Goal: Task Accomplishment & Management: Complete application form

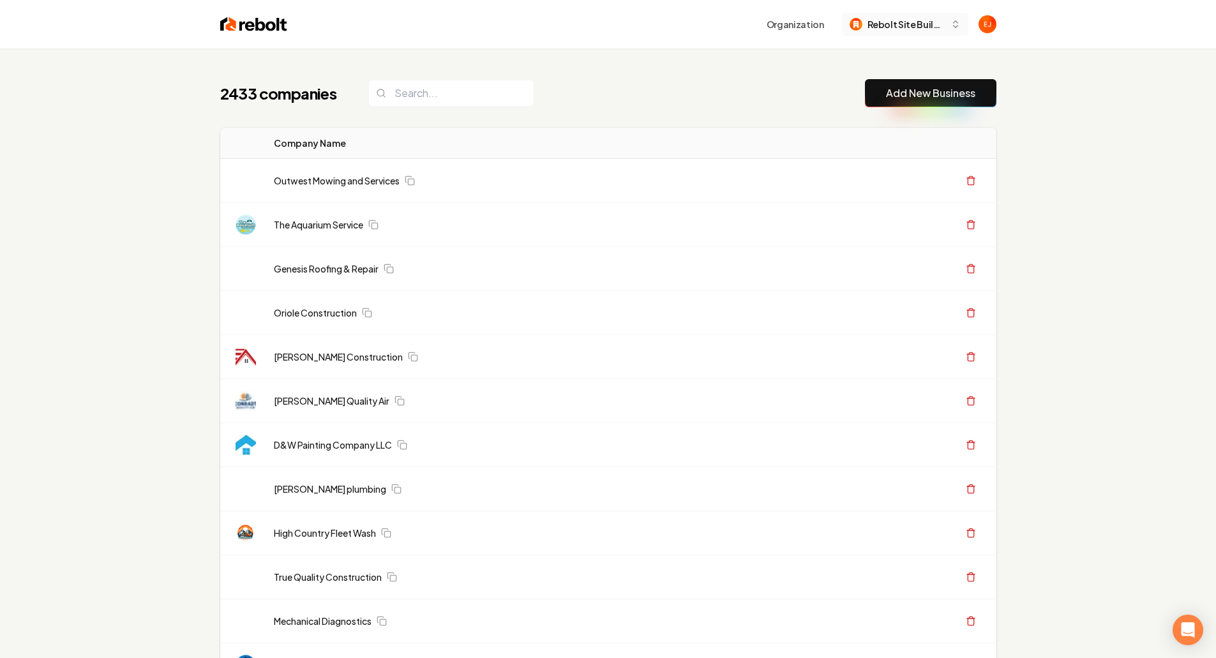
click at [912, 24] on span "Rebolt Site Builder" at bounding box center [907, 24] width 78 height 13
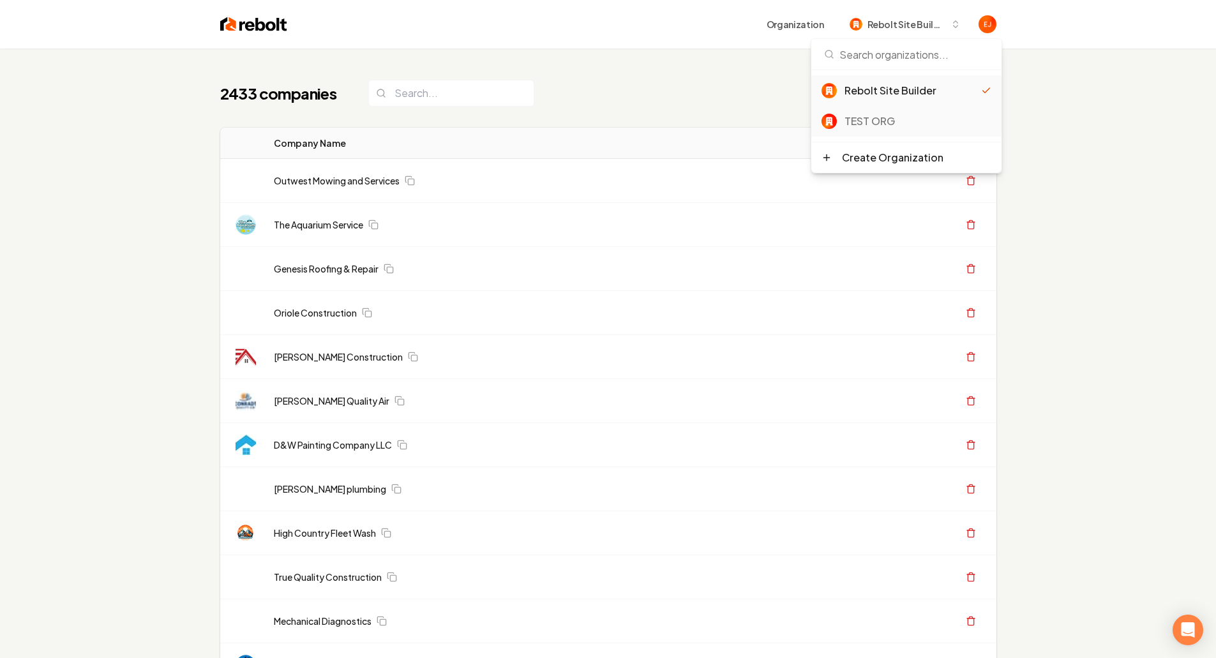
click at [887, 124] on div "TEST ORG" at bounding box center [918, 121] width 147 height 15
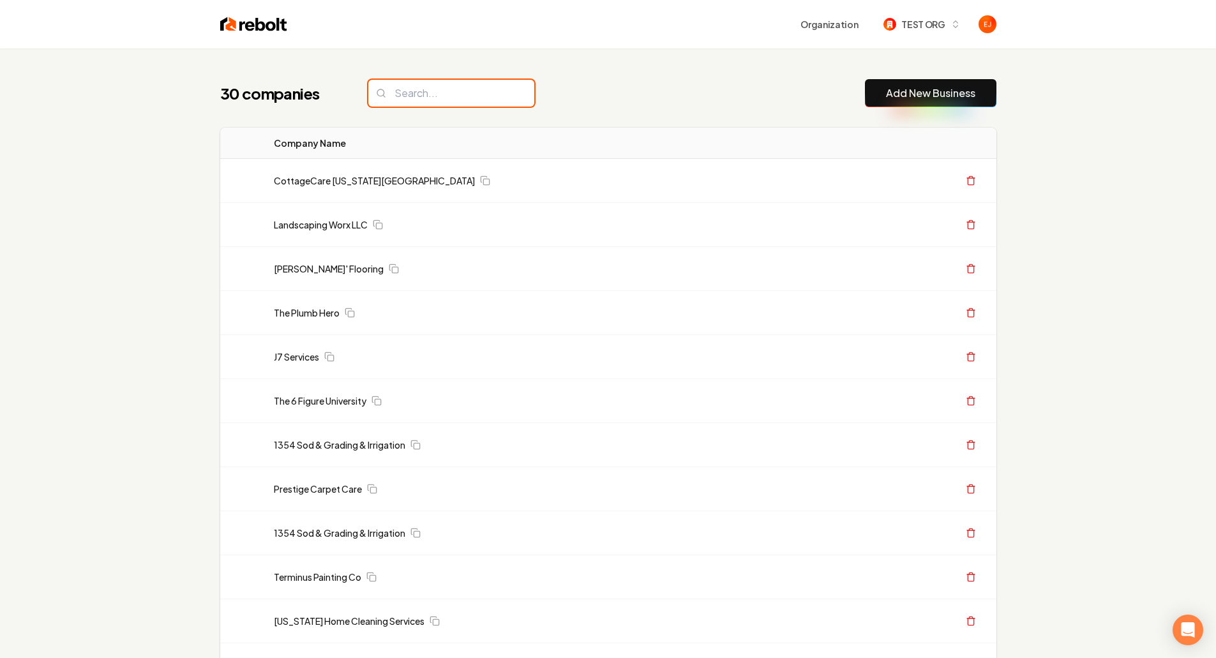
click at [462, 87] on input "search" at bounding box center [451, 93] width 166 height 27
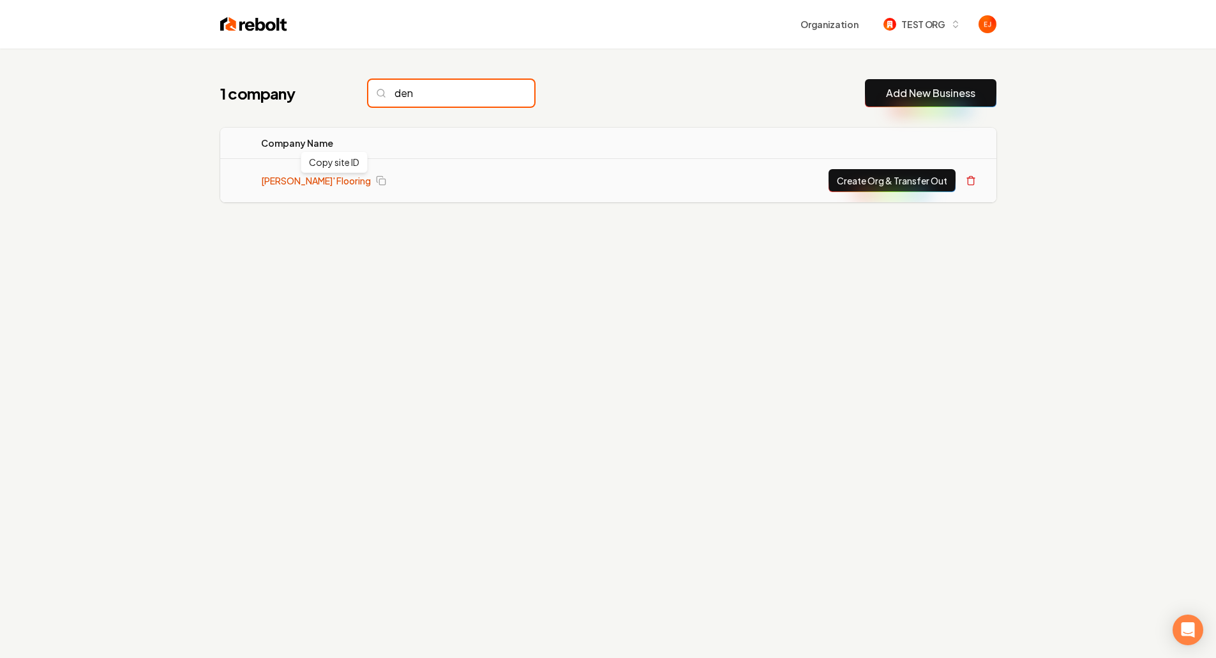
type input "den"
click at [298, 185] on link "[PERSON_NAME]' Flooring" at bounding box center [316, 180] width 110 height 13
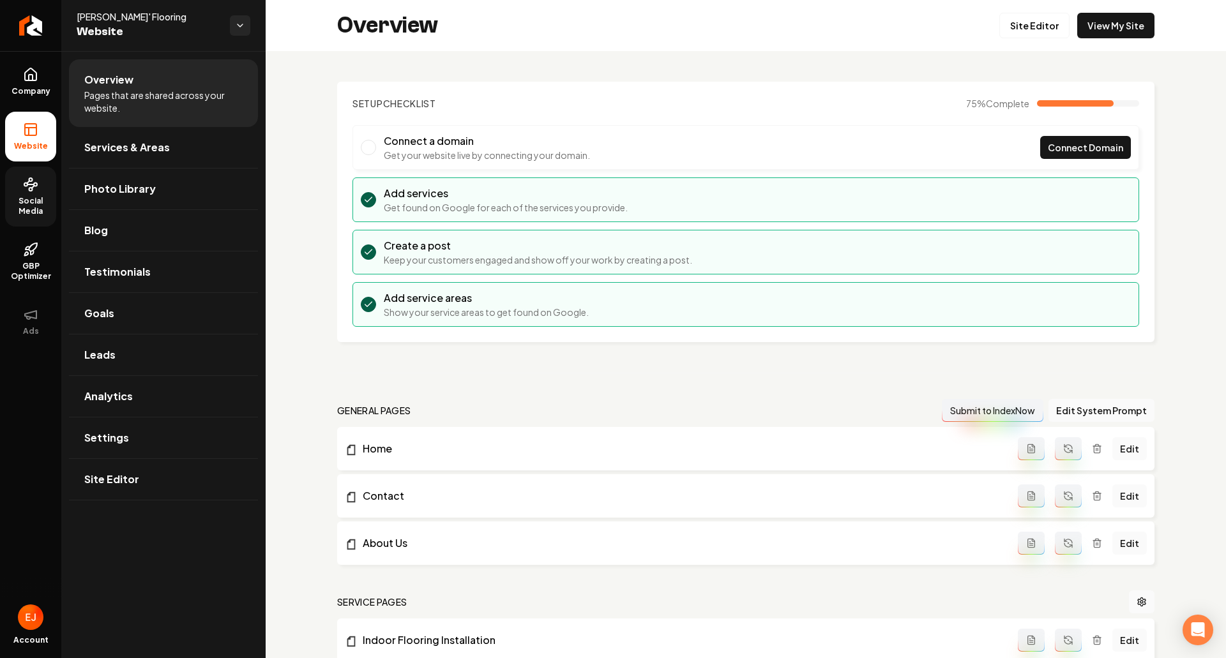
click at [44, 188] on link "Social Media" at bounding box center [30, 197] width 51 height 60
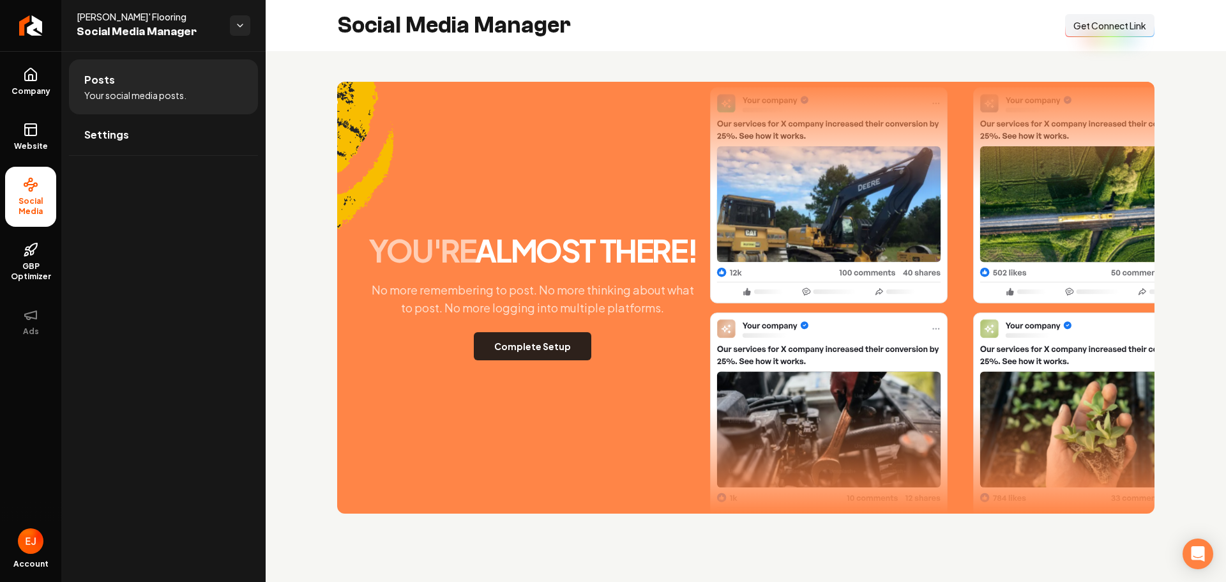
click at [550, 345] on button "Complete Setup" at bounding box center [532, 346] width 117 height 28
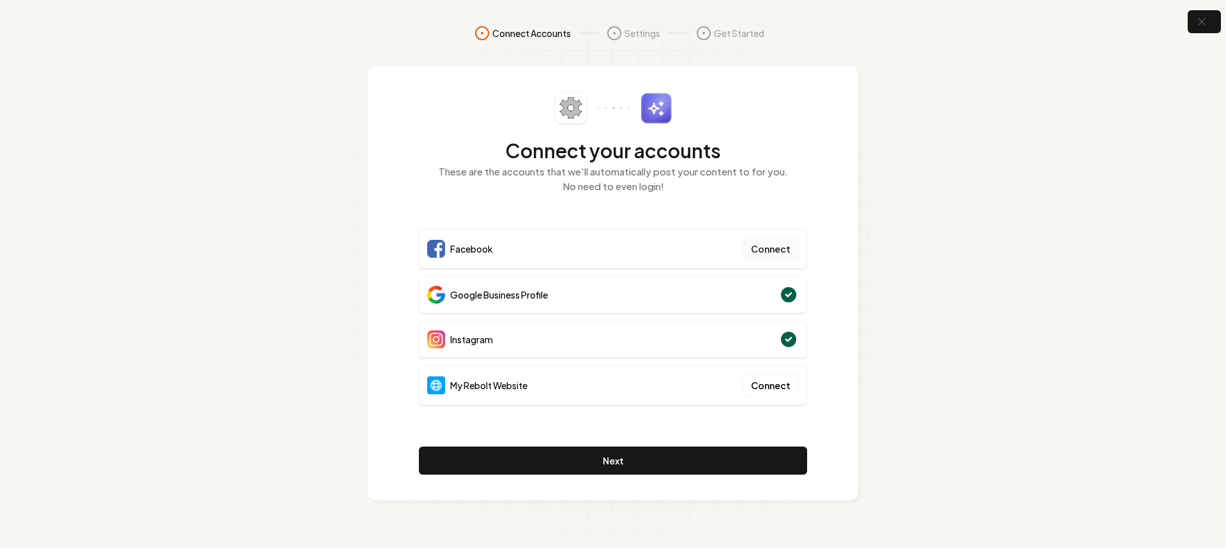
click at [777, 251] on button "Connect" at bounding box center [771, 249] width 56 height 23
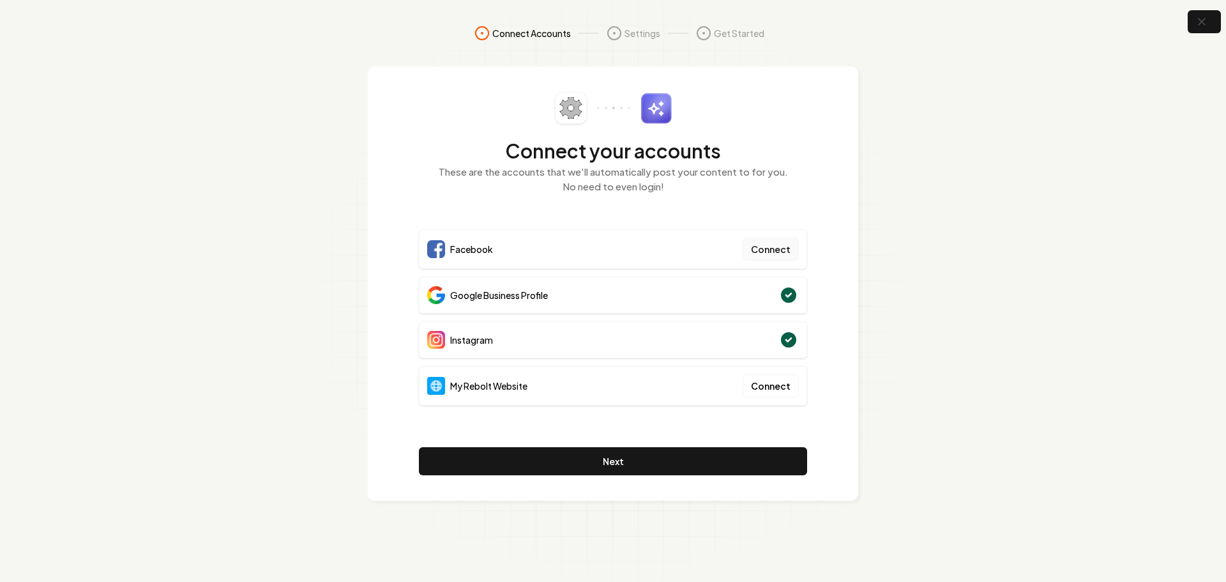
click at [778, 252] on button "Connect" at bounding box center [771, 249] width 56 height 23
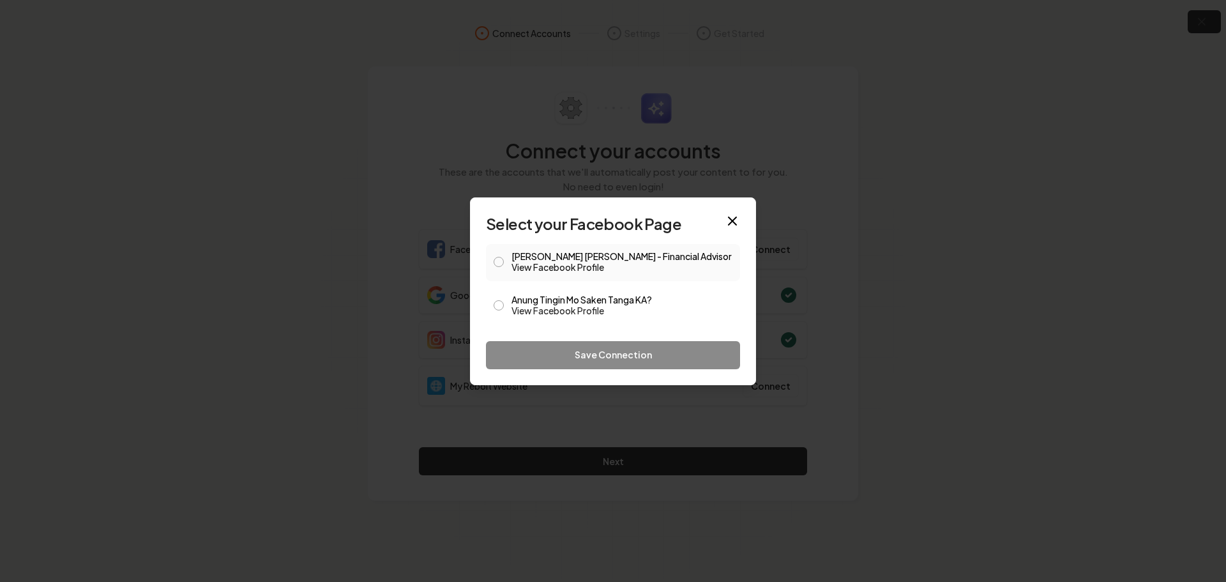
click at [577, 260] on link "View Facebook Profile" at bounding box center [621, 266] width 221 height 13
click at [496, 259] on button "Eduard Jason Joers - Financial Advisor View Facebook Profile" at bounding box center [499, 262] width 10 height 10
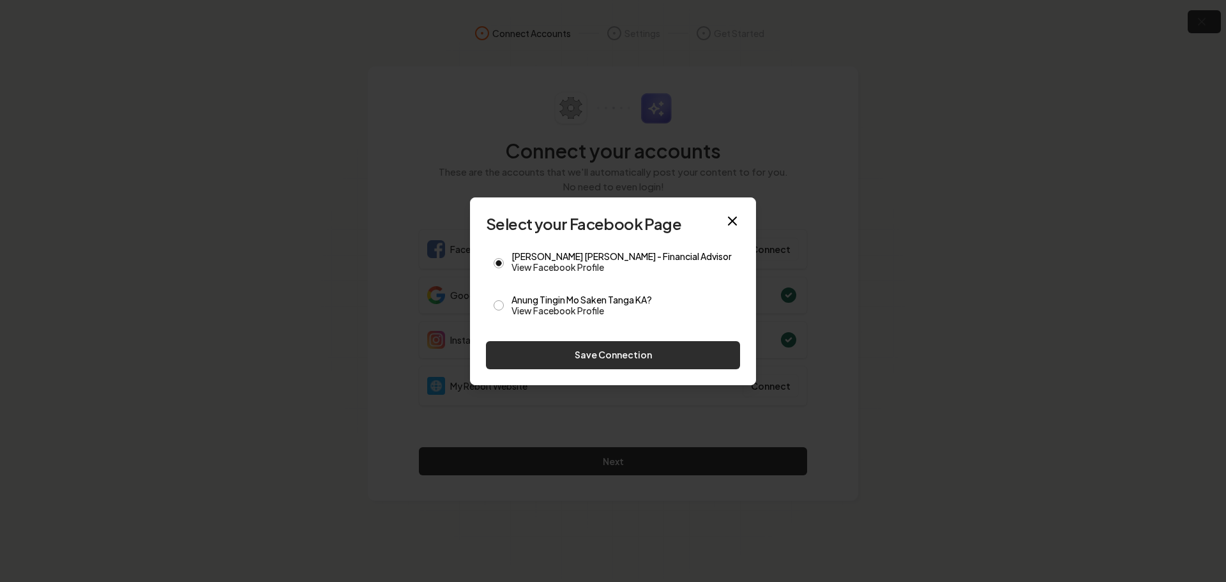
click at [582, 352] on button "Save Connection" at bounding box center [613, 355] width 254 height 28
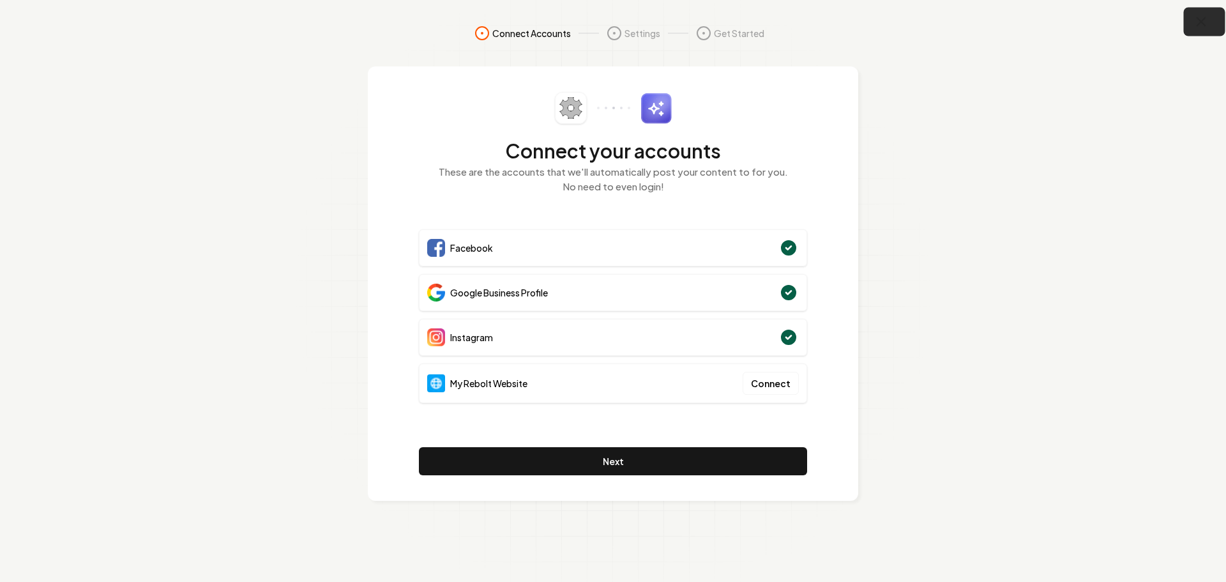
click at [1195, 23] on icon "button" at bounding box center [1201, 22] width 16 height 16
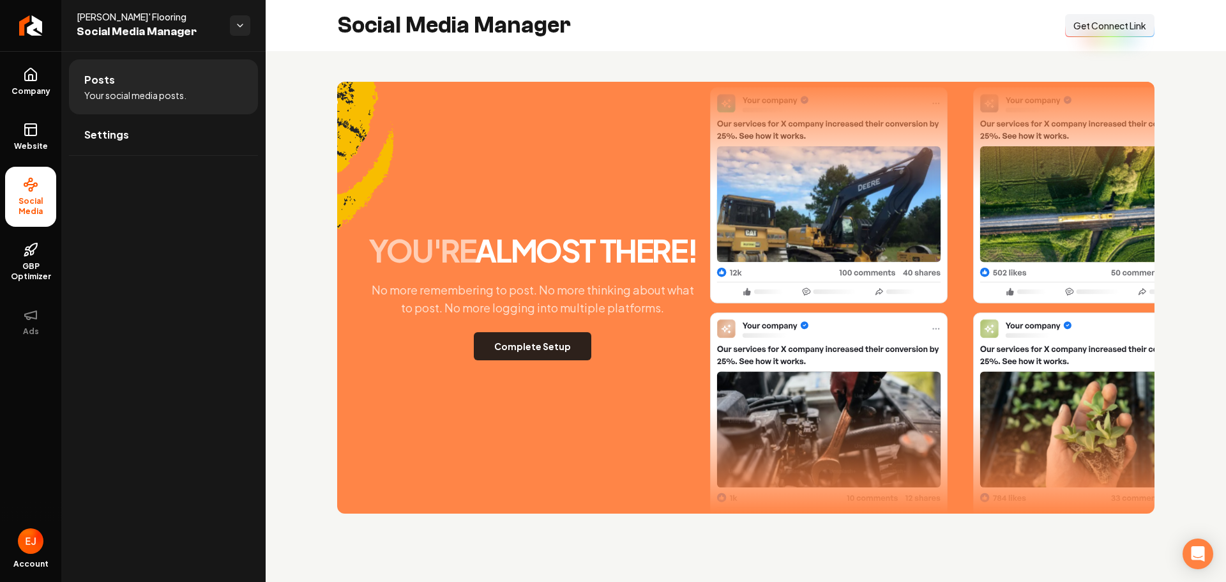
click at [548, 356] on button "Complete Setup" at bounding box center [532, 346] width 117 height 28
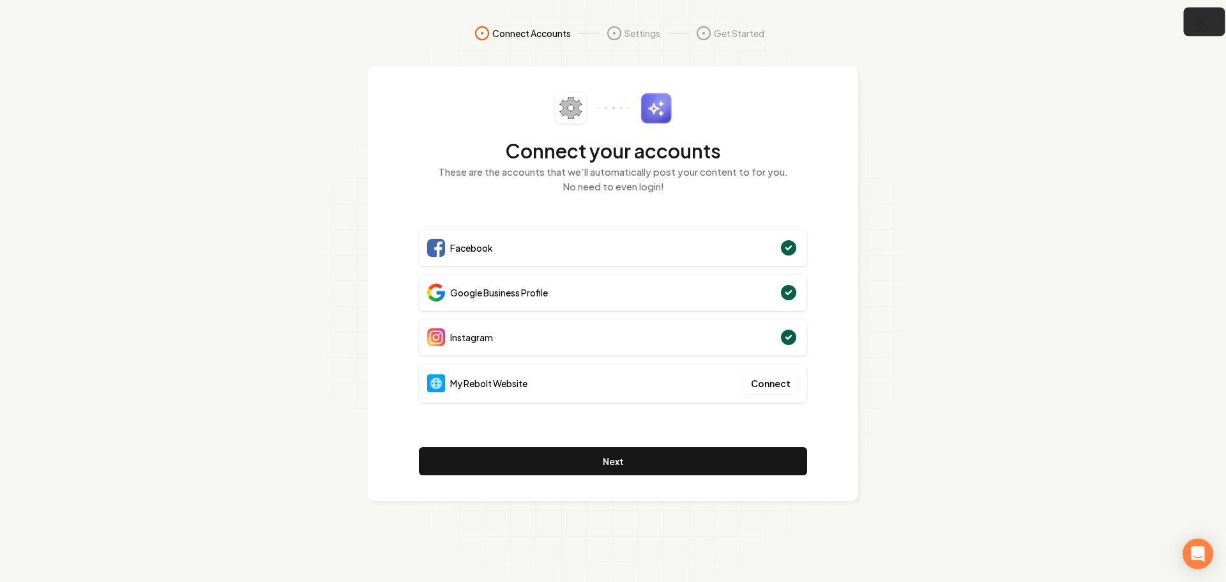
click at [1209, 26] on icon "button" at bounding box center [1201, 22] width 16 height 16
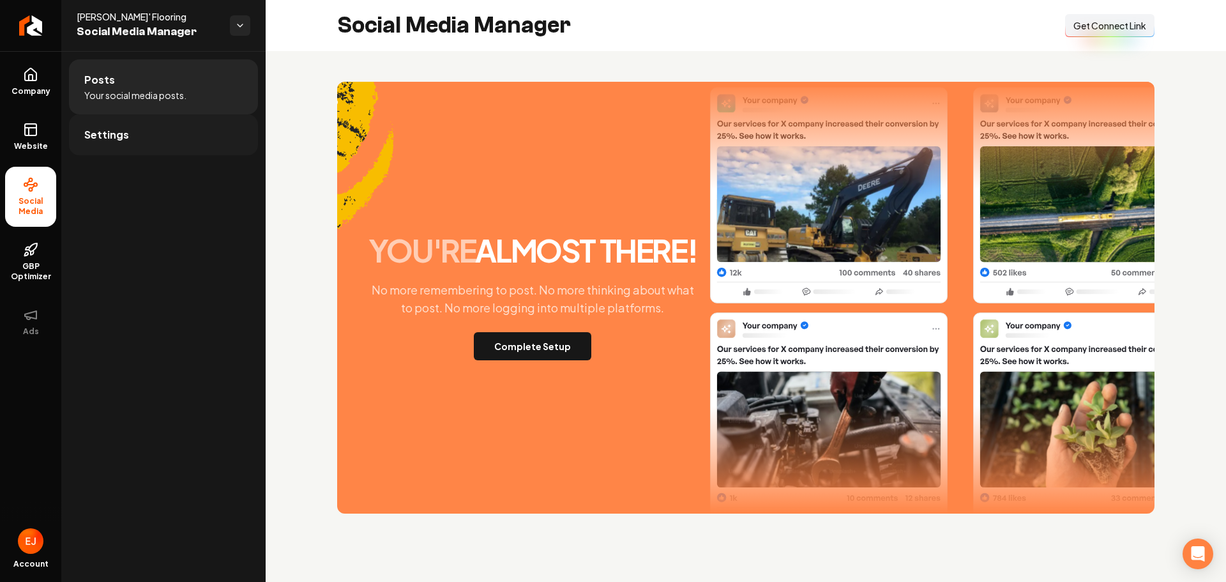
click at [143, 119] on link "Settings" at bounding box center [163, 134] width 189 height 41
click at [153, 96] on link "Posts" at bounding box center [163, 79] width 189 height 41
click at [539, 351] on button "Complete Setup" at bounding box center [532, 346] width 117 height 28
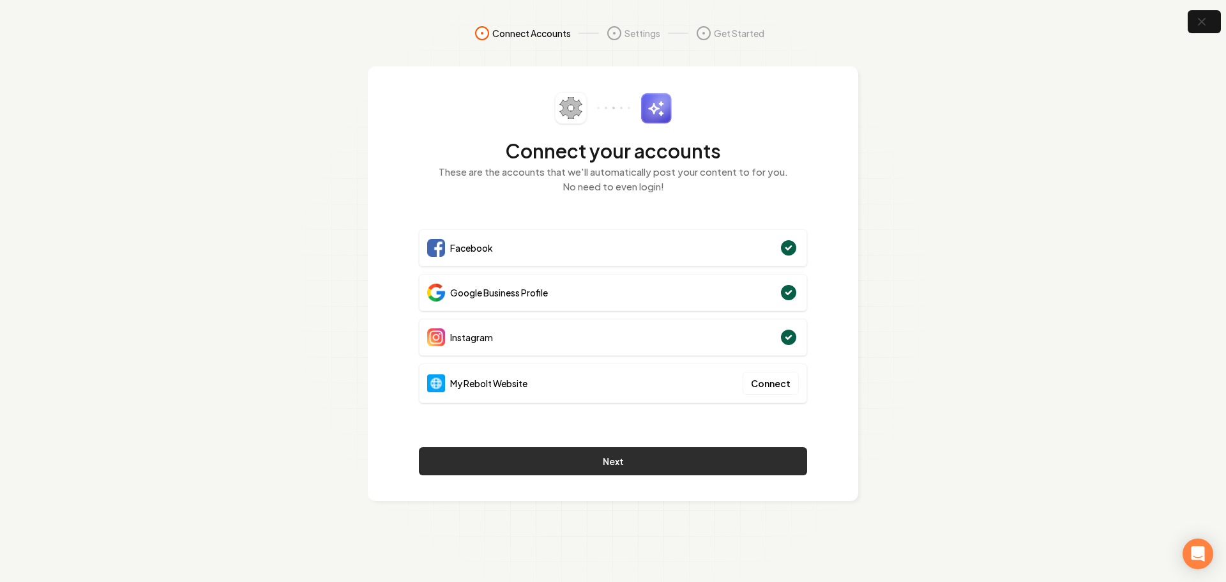
click at [643, 462] on button "Next" at bounding box center [613, 461] width 388 height 28
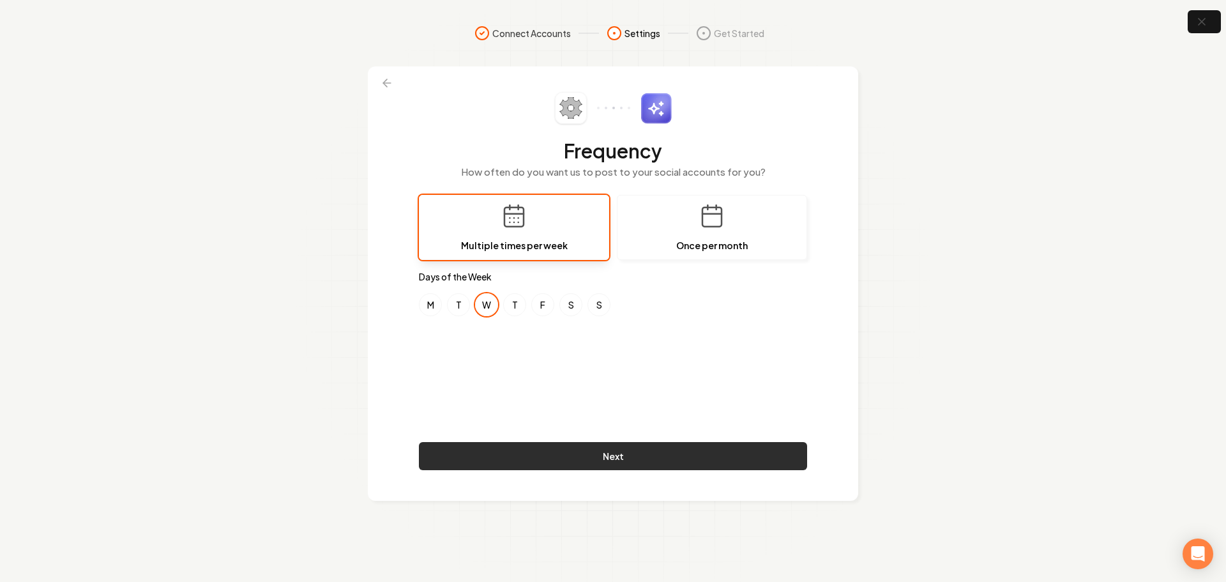
click at [659, 455] on button "Next" at bounding box center [613, 456] width 388 height 28
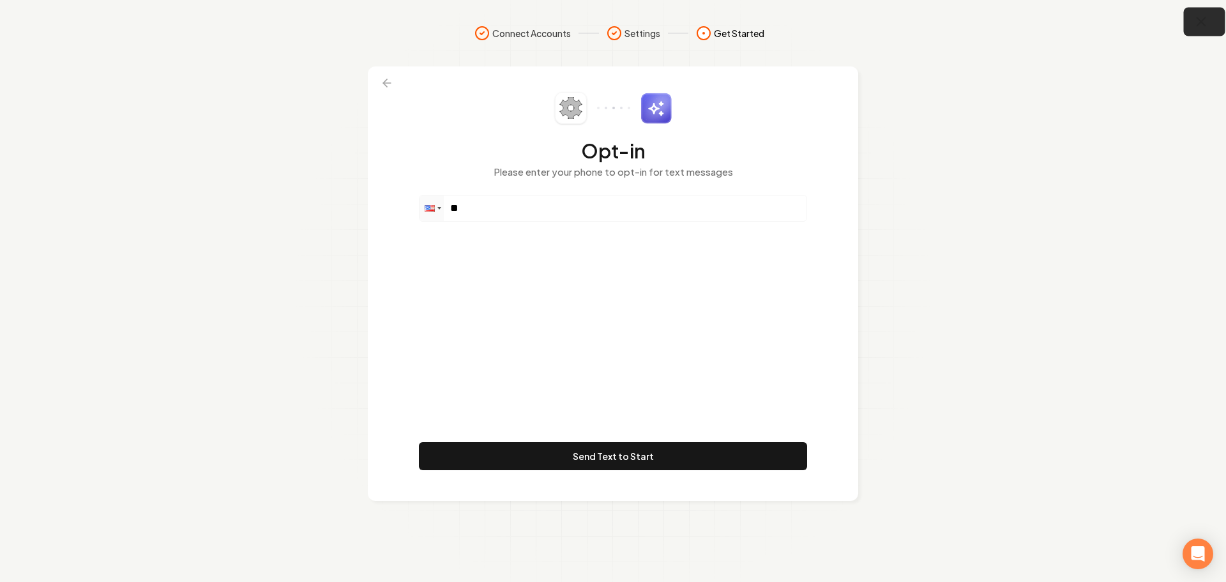
click at [1204, 28] on icon "button" at bounding box center [1201, 22] width 16 height 16
